Goal: Task Accomplishment & Management: Use online tool/utility

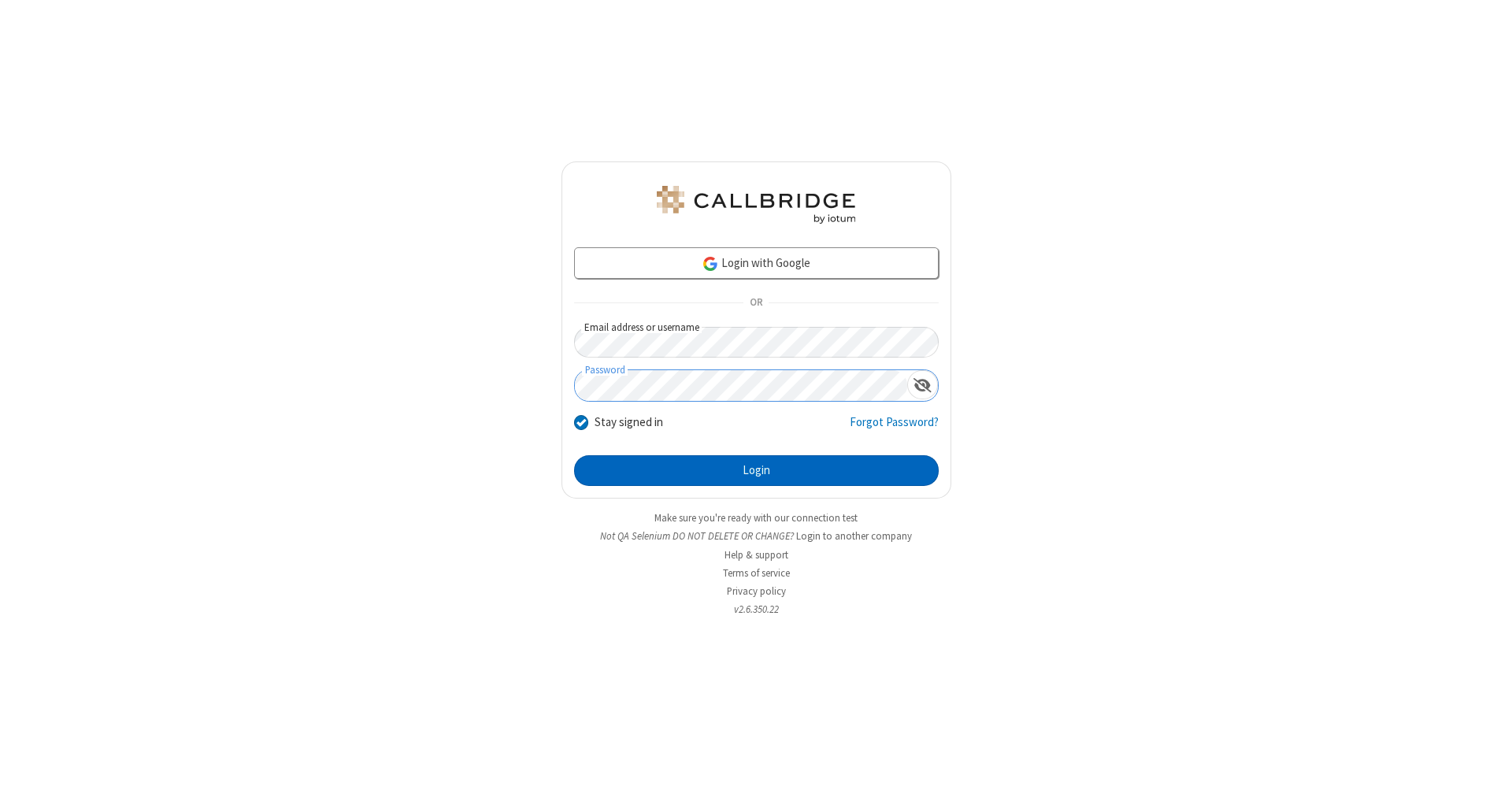
click at [756, 471] on button "Login" at bounding box center [756, 470] width 365 height 31
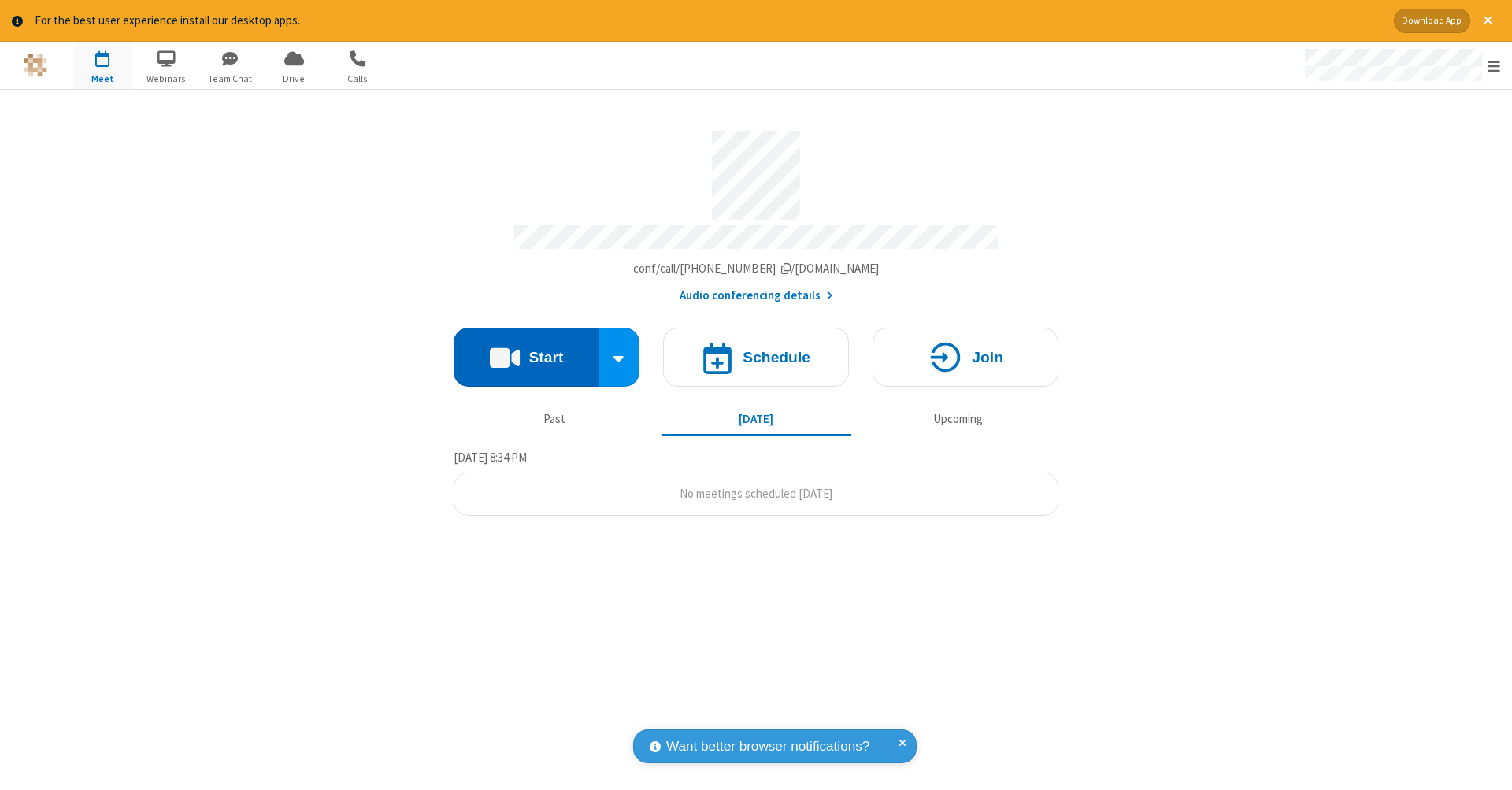
click at [526, 349] on button "Start" at bounding box center [526, 357] width 146 height 59
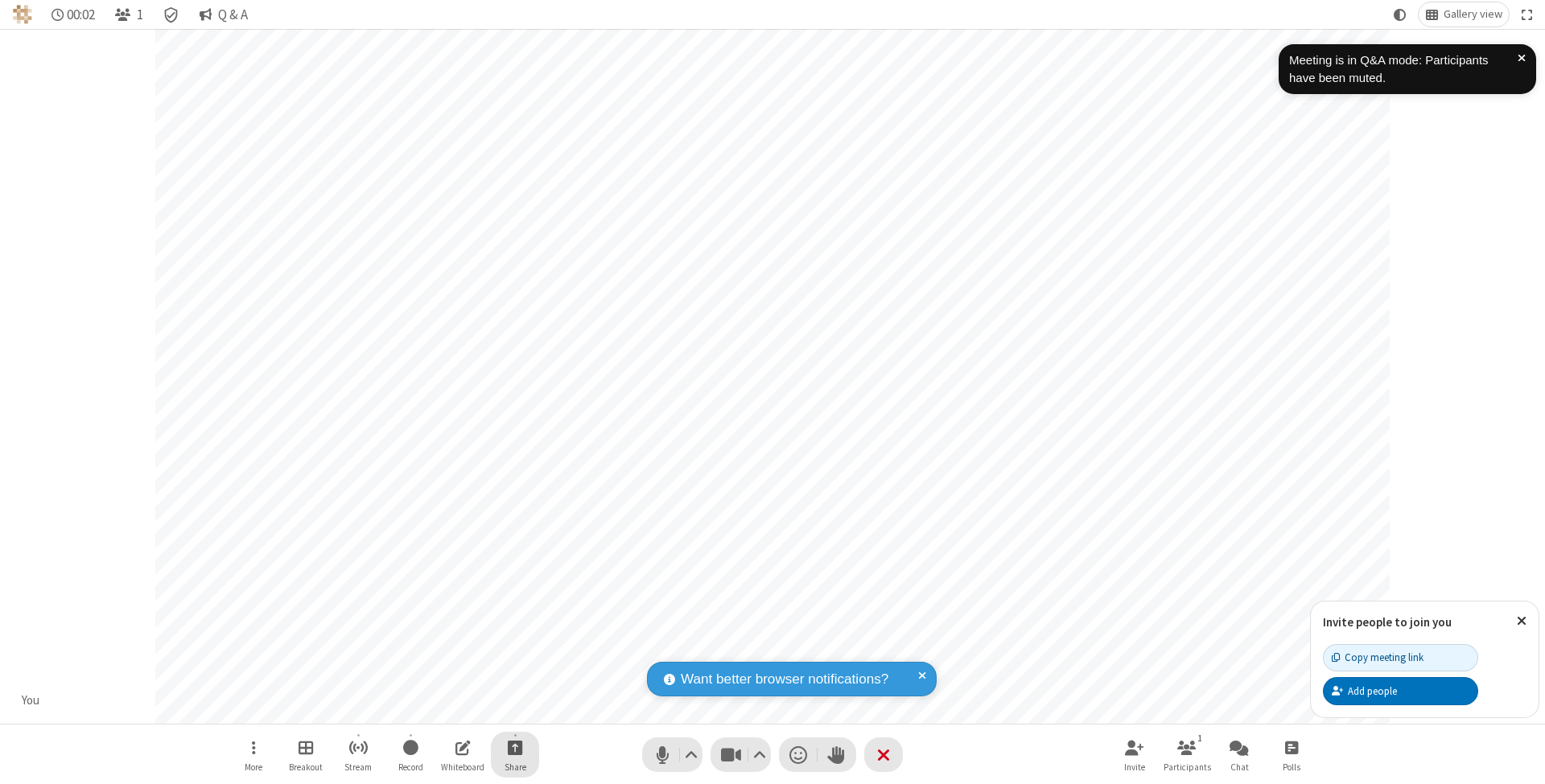
click at [514, 747] on span "Start sharing" at bounding box center [515, 747] width 15 height 20
click at [450, 709] on span "Share my screen" at bounding box center [450, 711] width 19 height 13
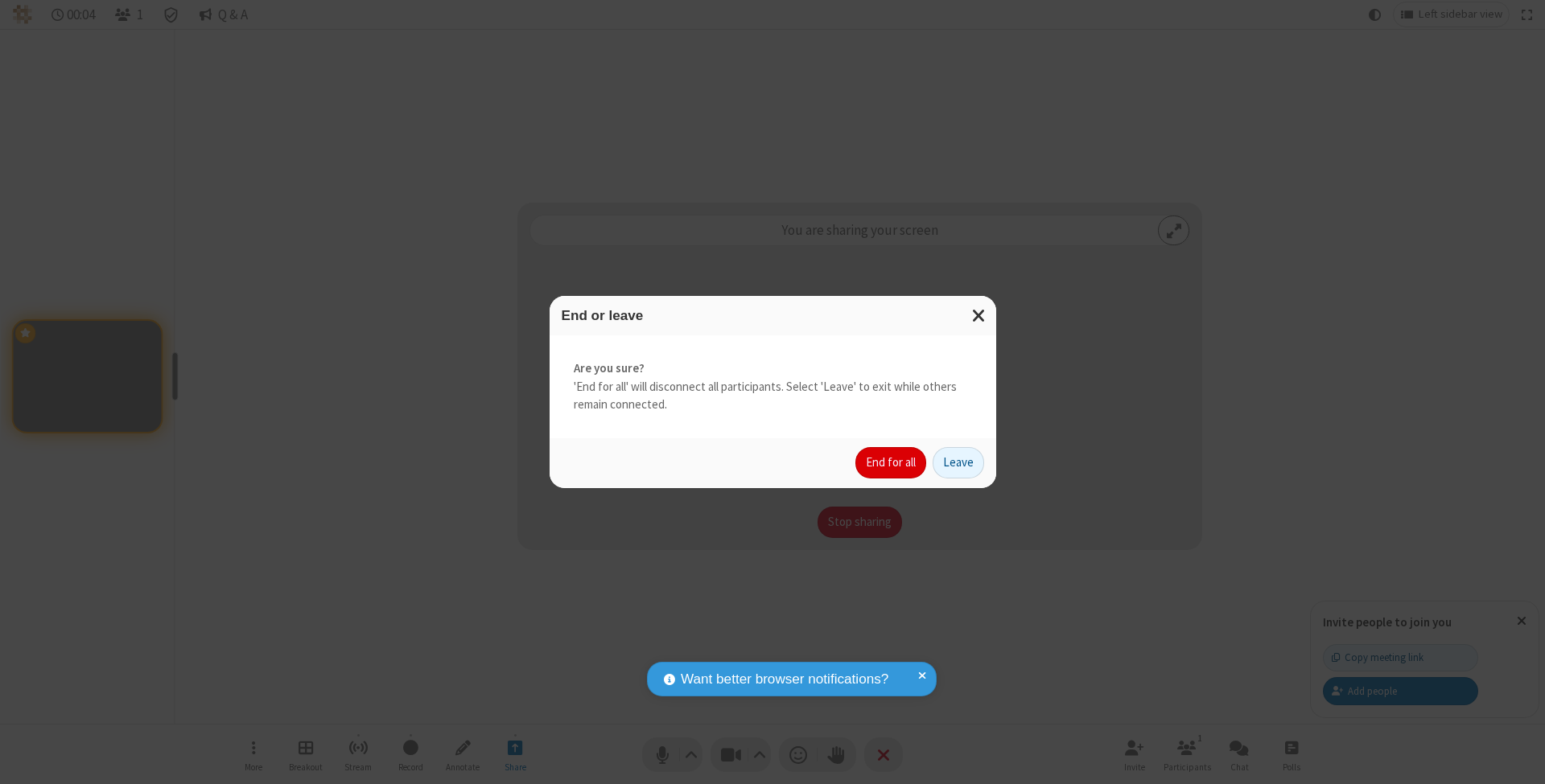
click at [891, 462] on button "End for all" at bounding box center [890, 463] width 71 height 32
